Goal: Task Accomplishment & Management: Manage account settings

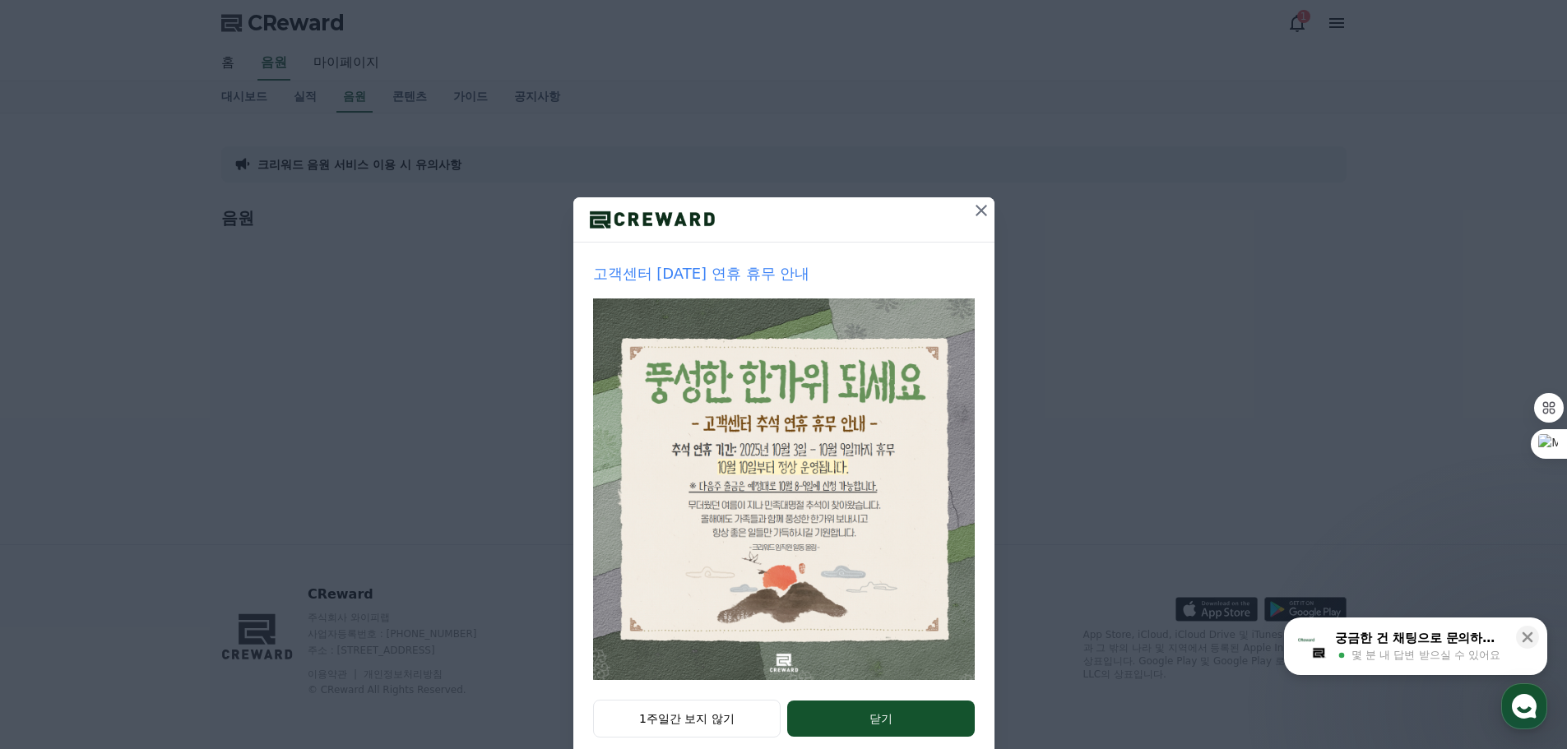
click at [981, 215] on icon at bounding box center [981, 211] width 20 height 20
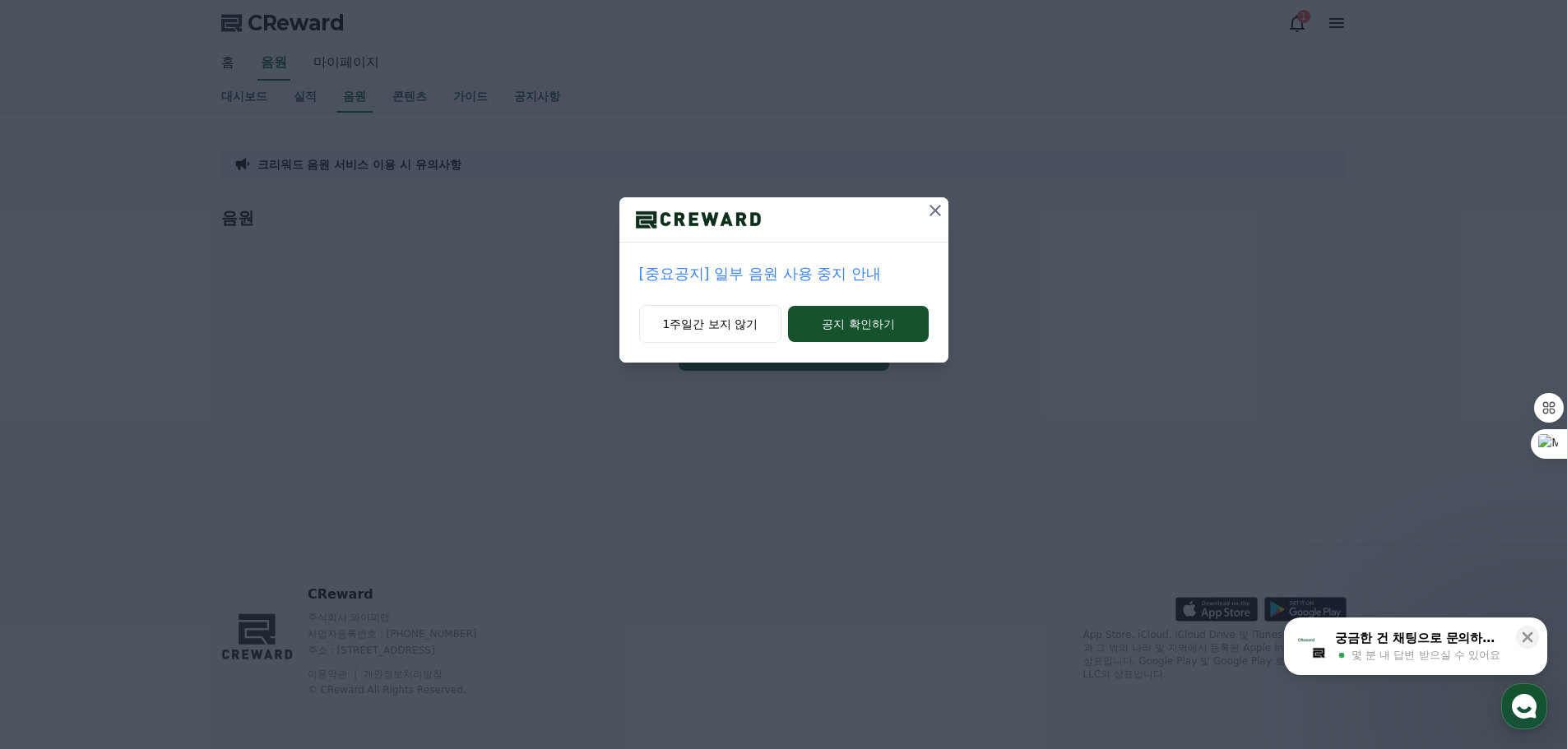
click at [745, 276] on p "[중요공지] 일부 음원 사용 중지 안내" at bounding box center [784, 273] width 290 height 23
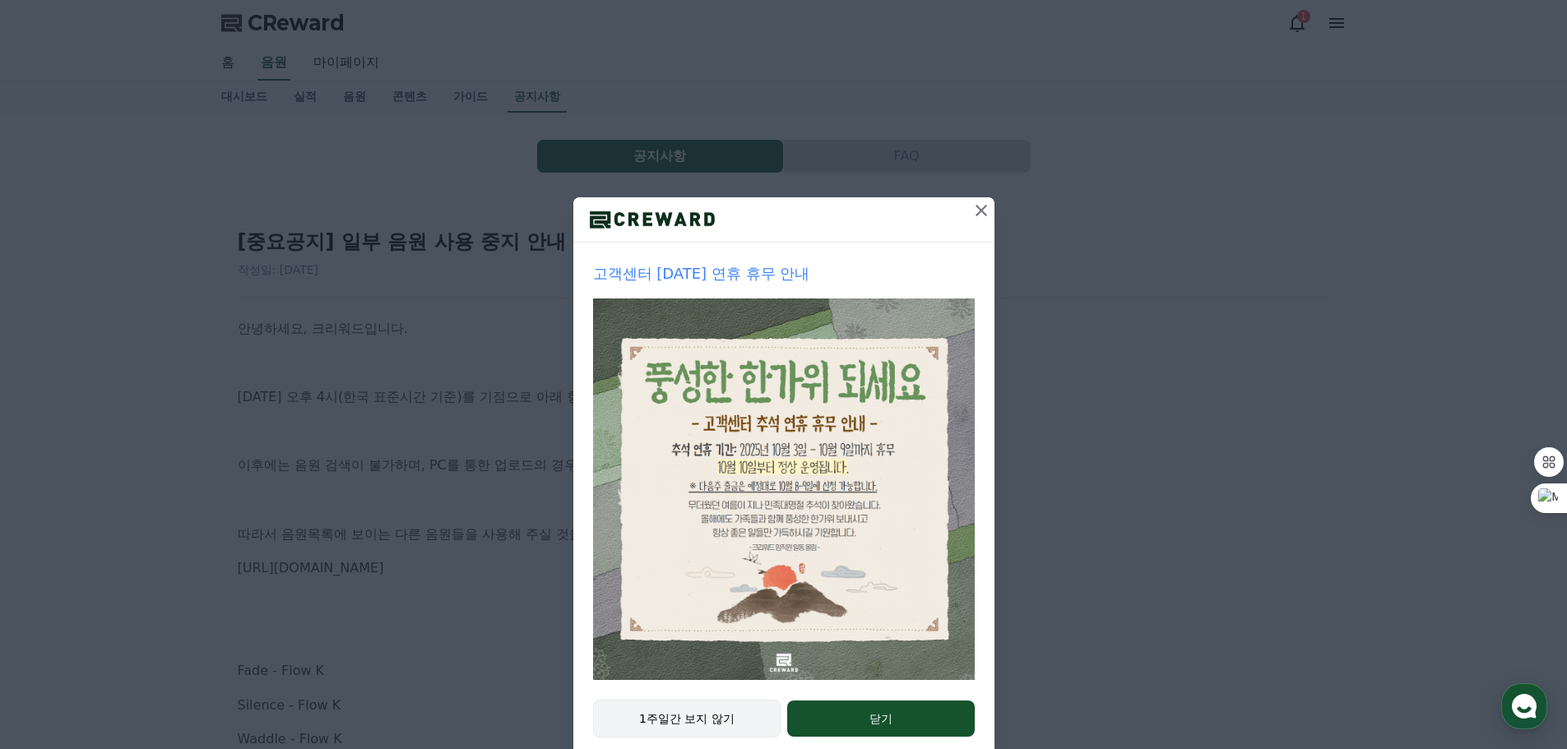
click at [662, 711] on button "1주일간 보지 않기" at bounding box center [687, 719] width 188 height 38
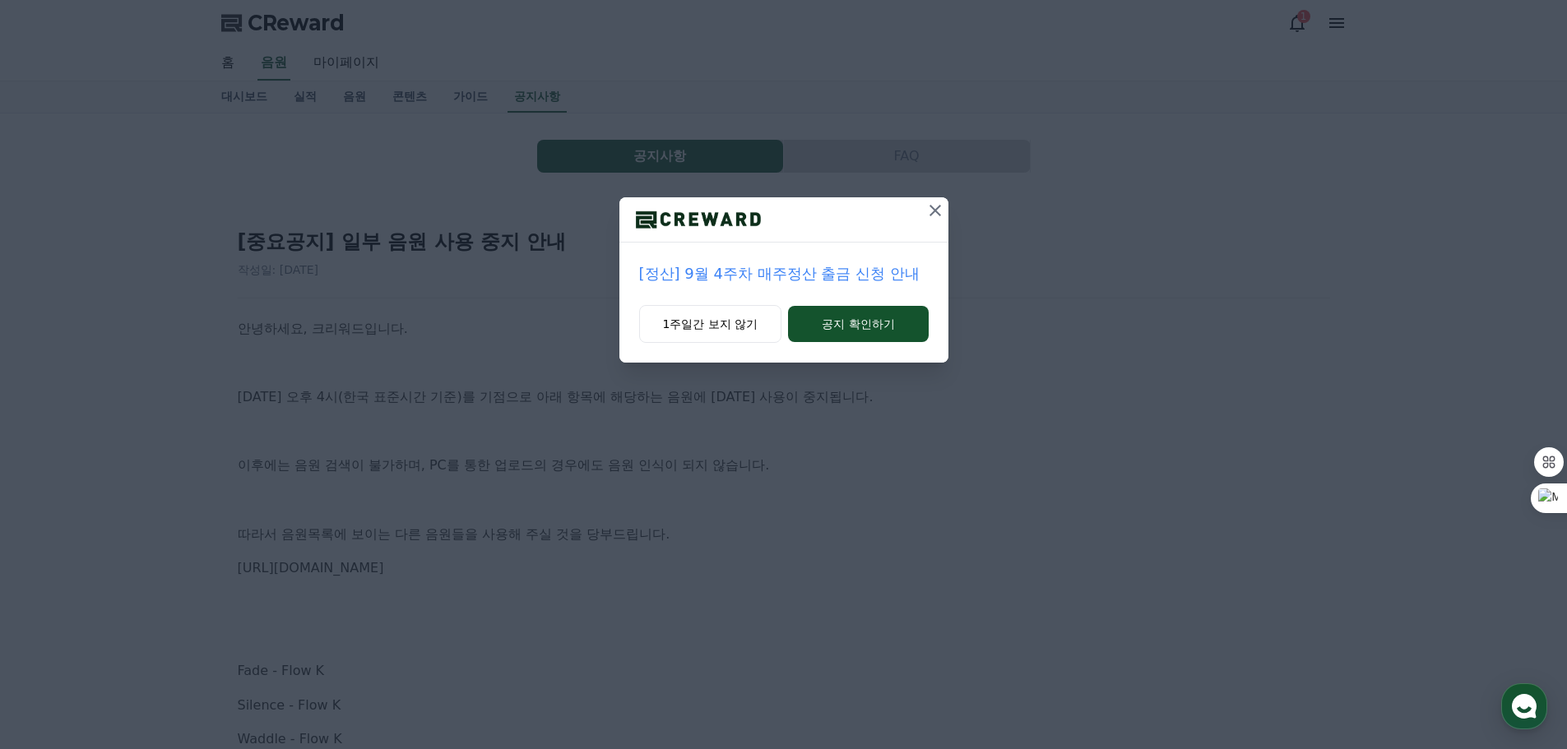
click at [936, 202] on icon at bounding box center [935, 211] width 20 height 20
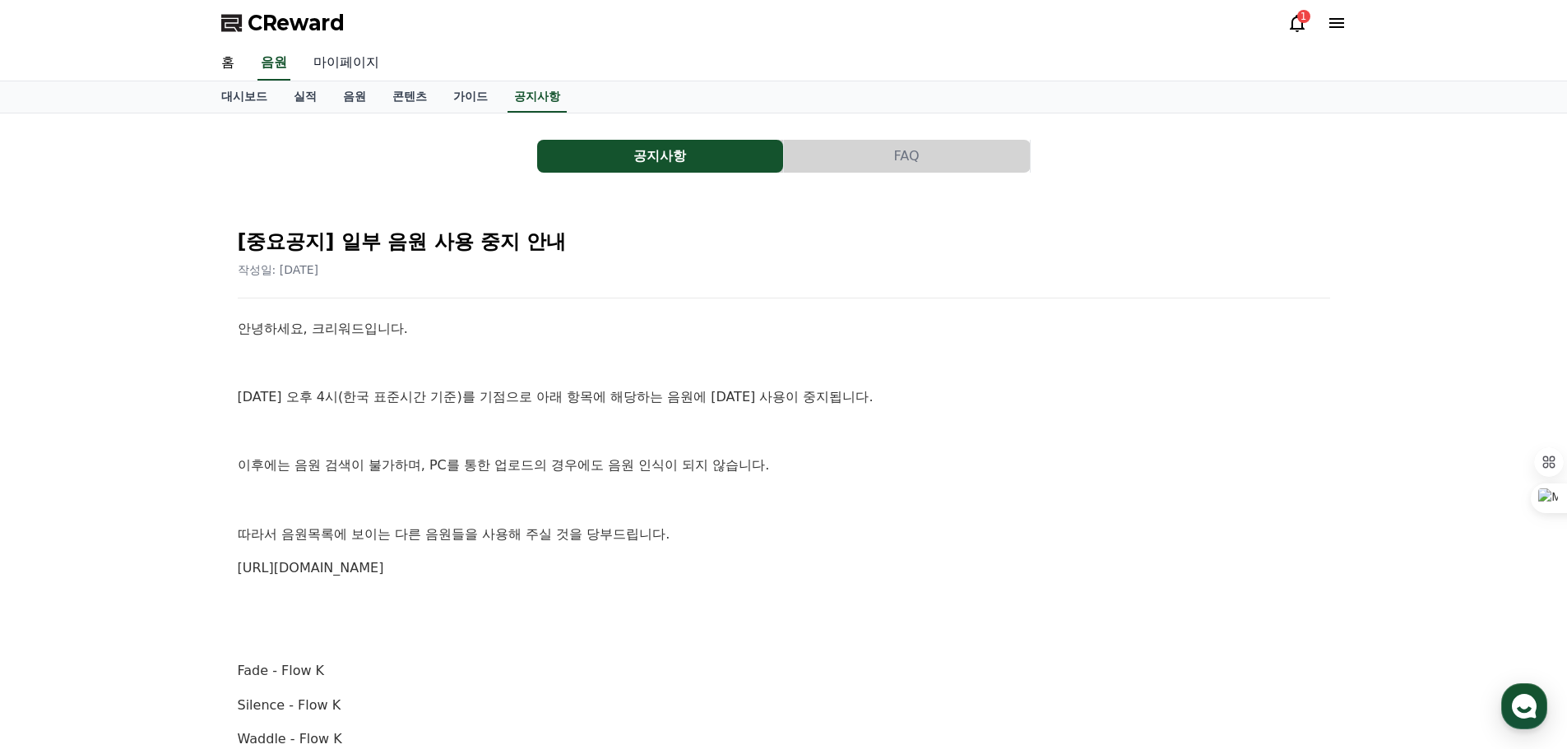
click at [354, 64] on link "마이페이지" at bounding box center [346, 63] width 92 height 35
select select "**********"
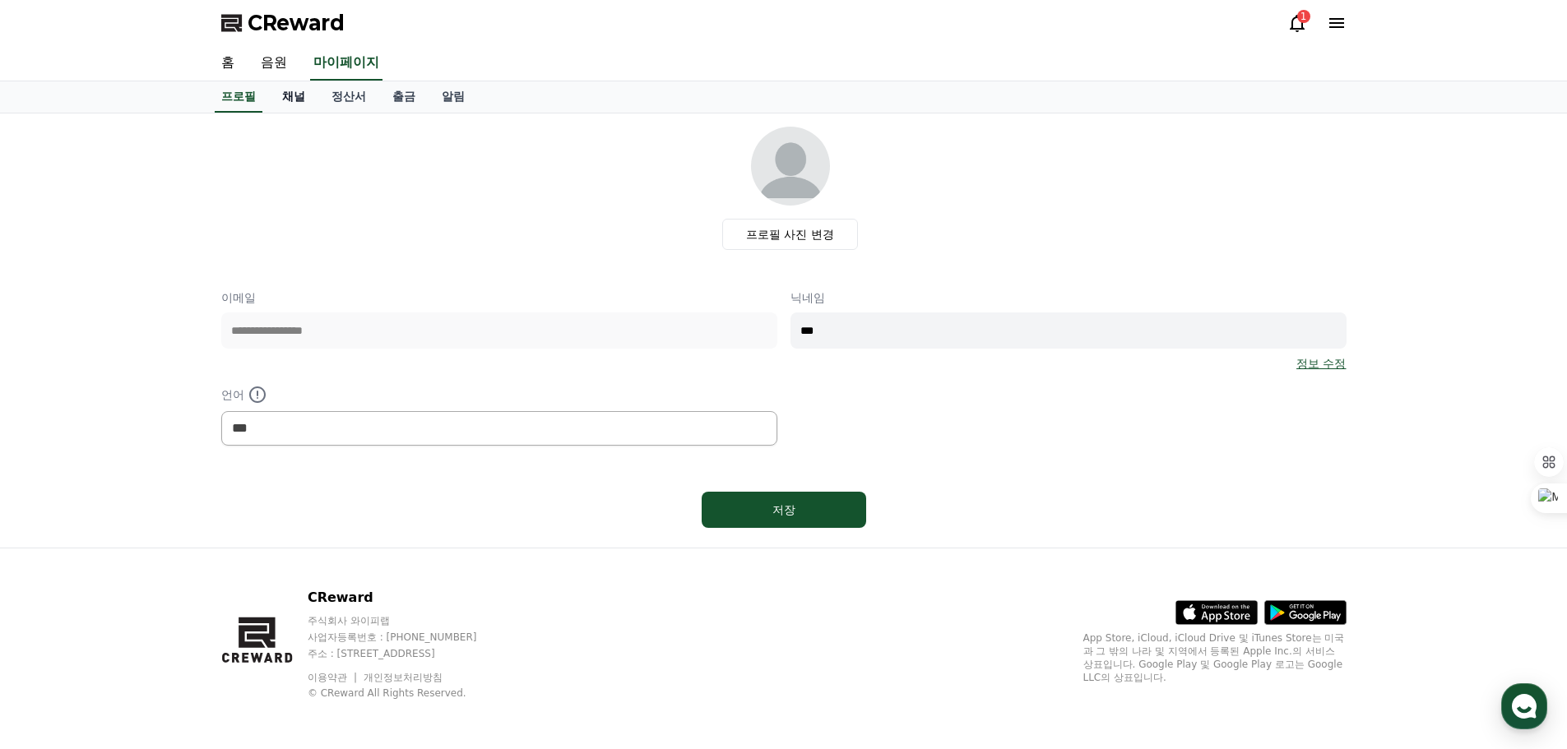
click at [281, 93] on link "채널" at bounding box center [293, 96] width 49 height 31
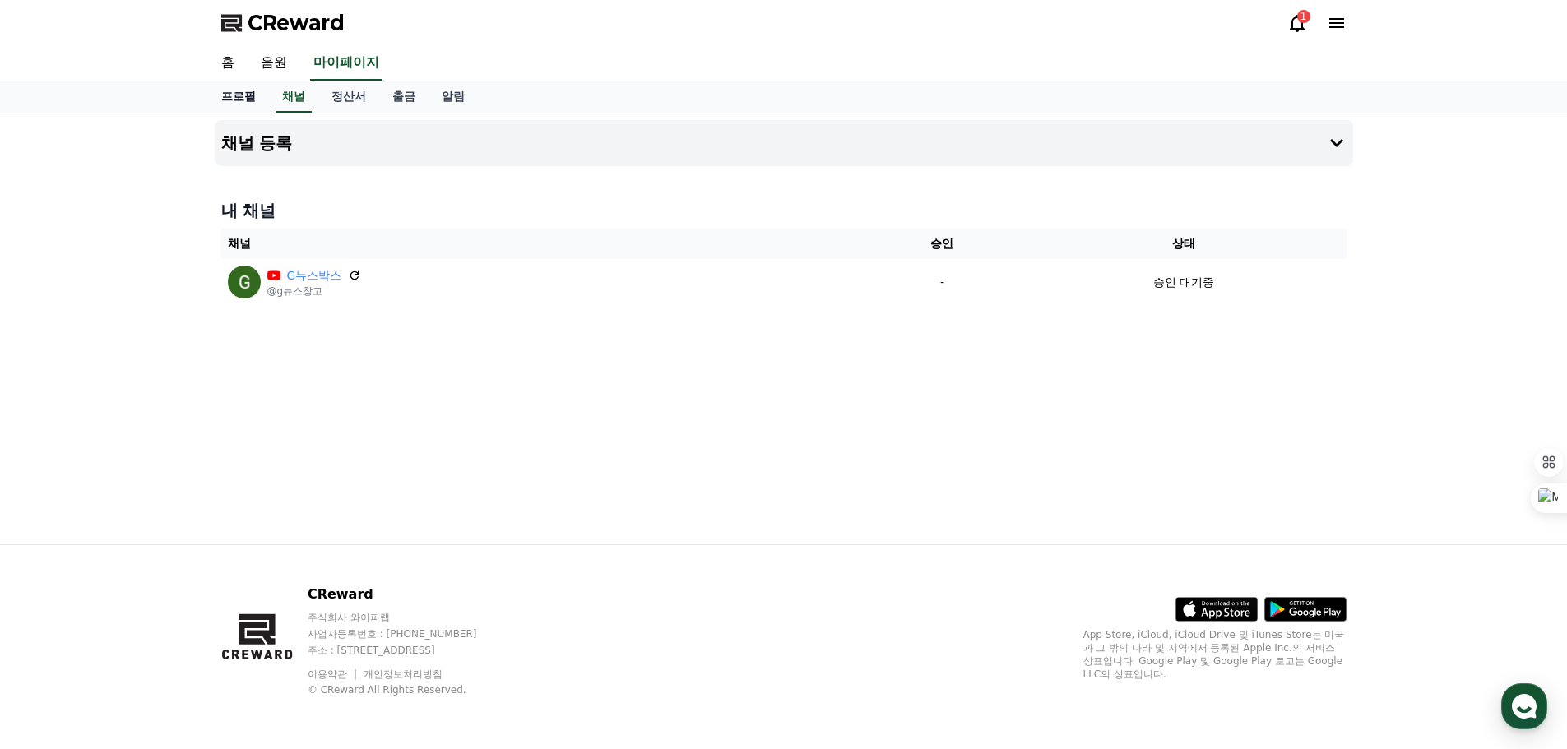
click at [243, 94] on link "프로필" at bounding box center [238, 96] width 61 height 31
select select "**********"
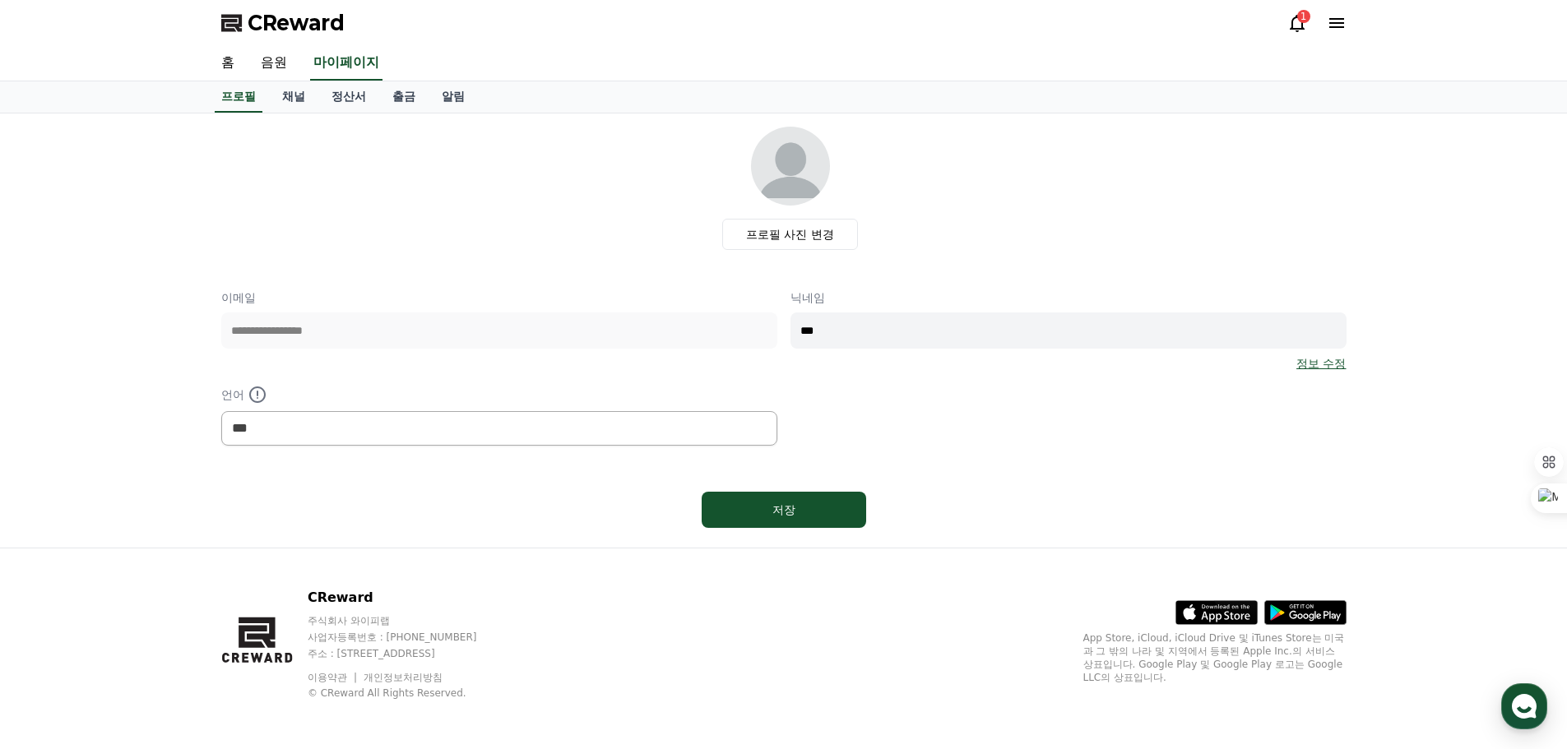
click at [1301, 17] on div "1" at bounding box center [1303, 16] width 13 height 13
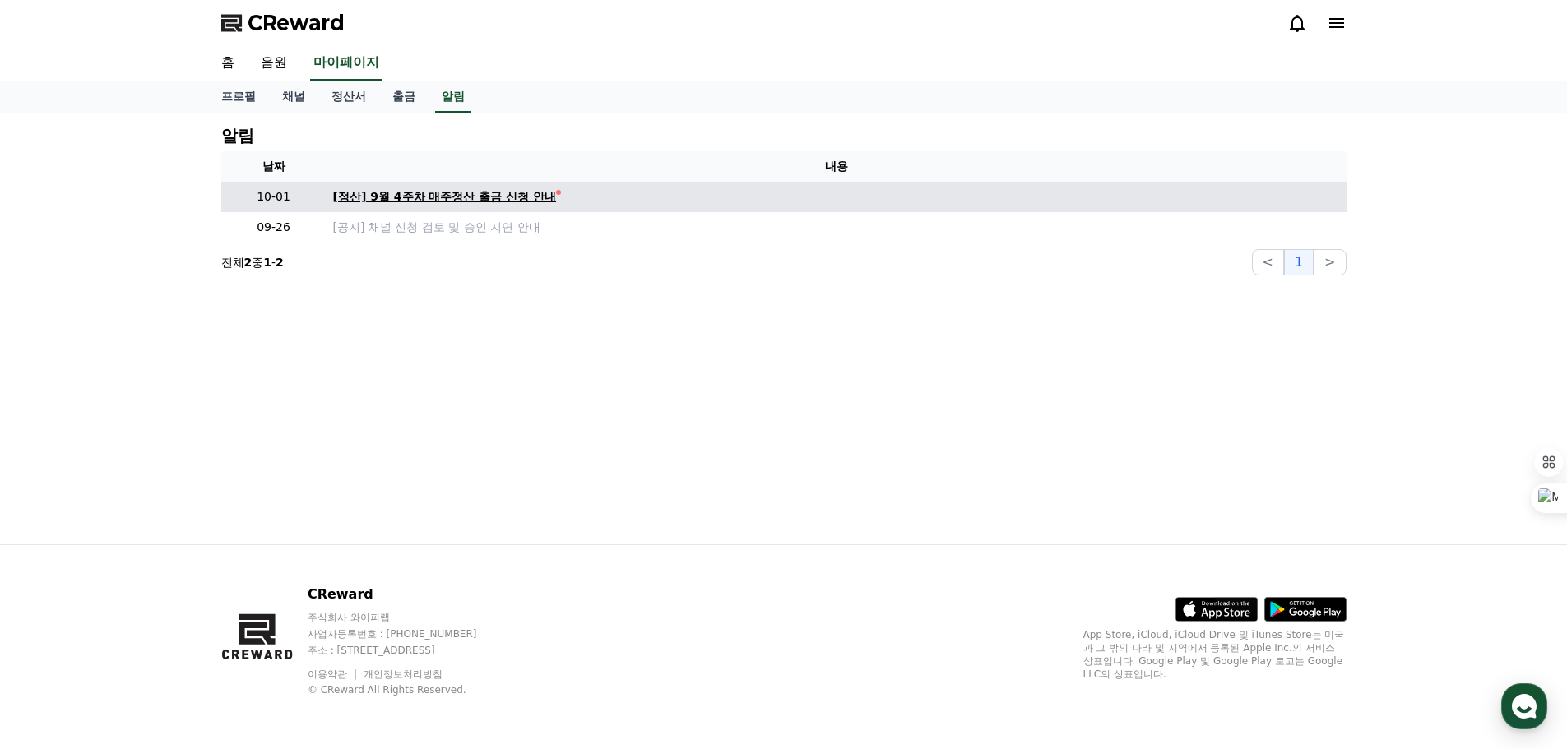
click at [535, 205] on div "[정산] 9월 4주차 매주정산 출금 신청 안내" at bounding box center [445, 196] width 224 height 17
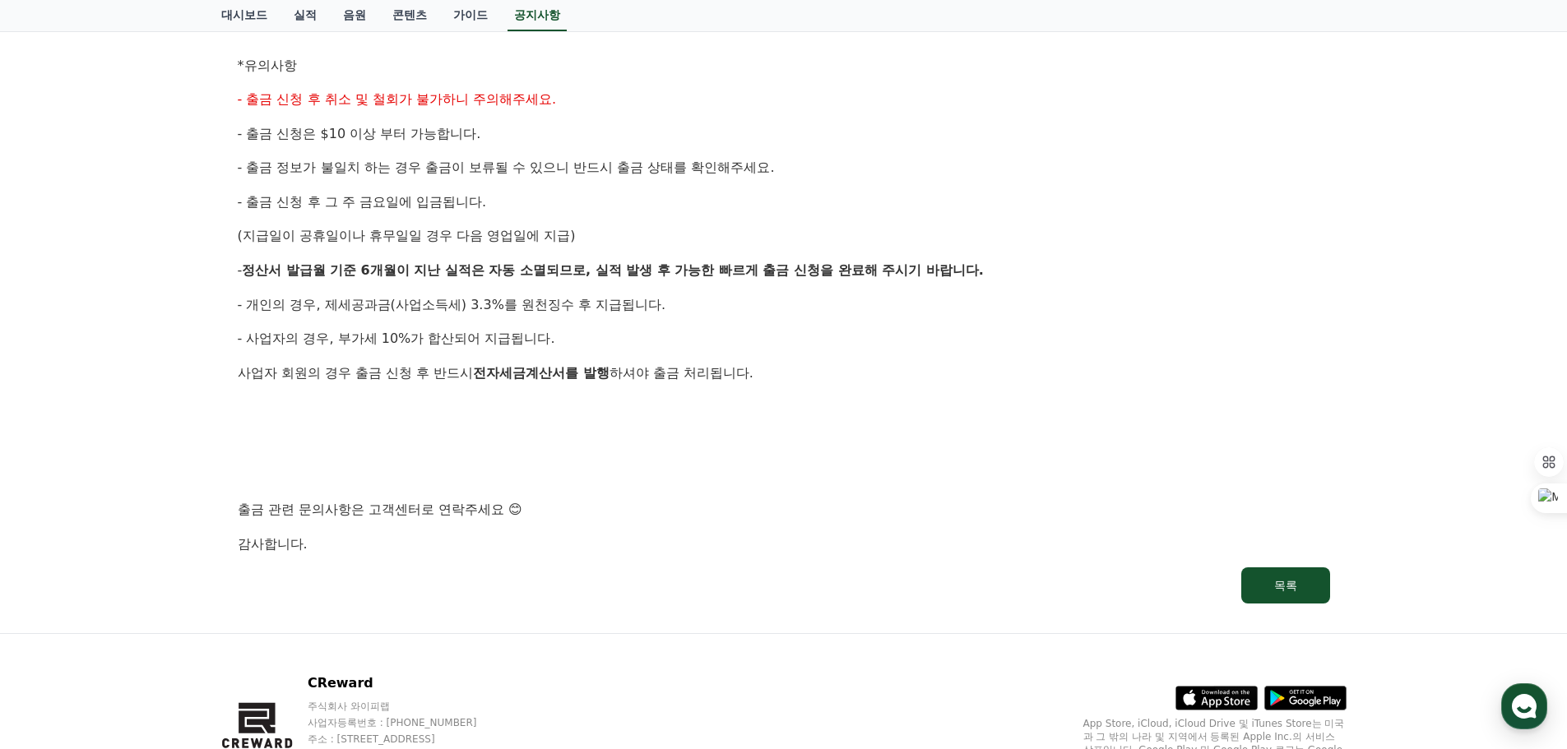
scroll to position [900, 0]
